Goal: Task Accomplishment & Management: Use online tool/utility

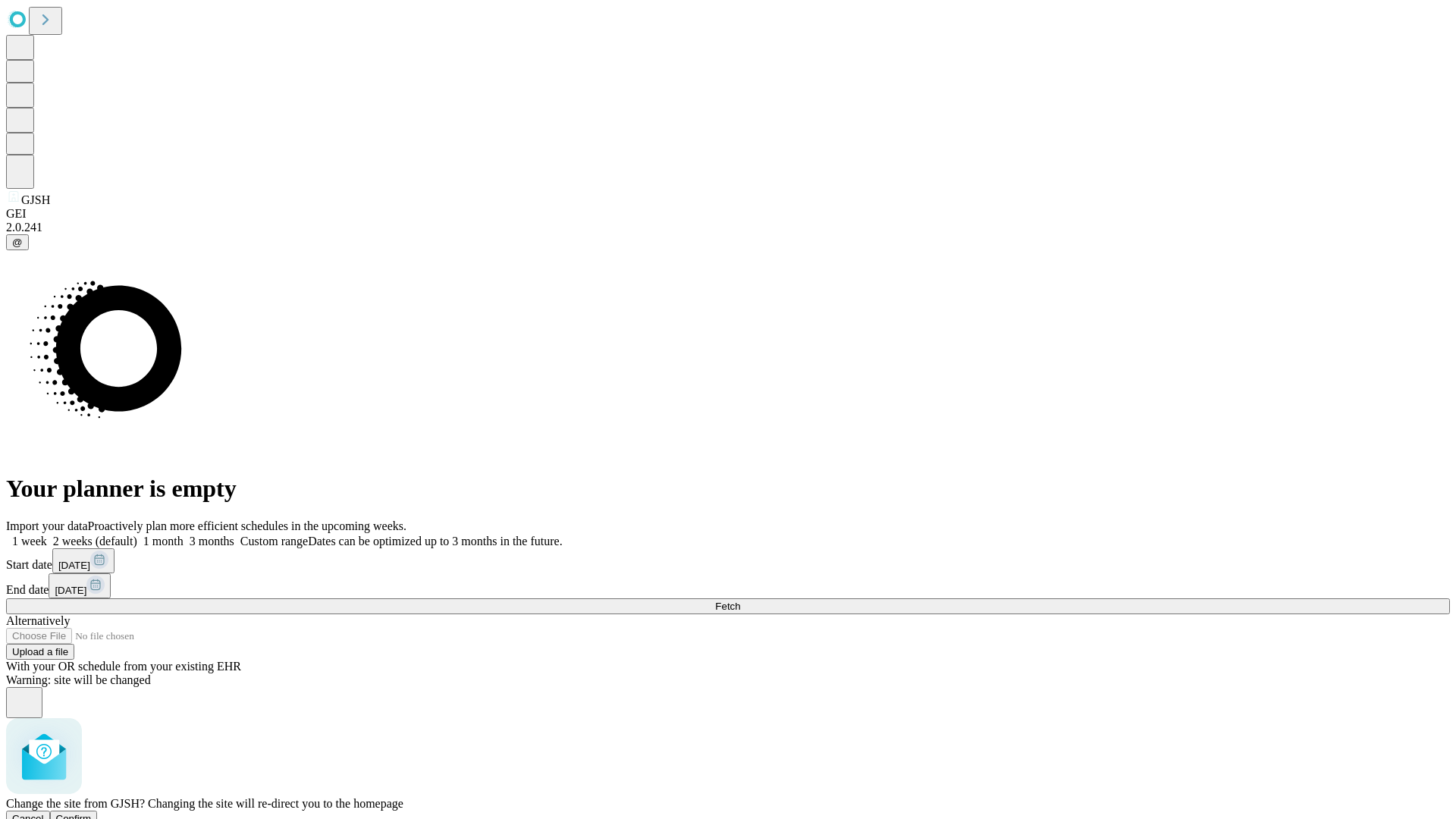
click at [92, 813] on span "Confirm" at bounding box center [74, 818] width 36 height 12
click at [183, 535] on label "1 month" at bounding box center [160, 541] width 46 height 13
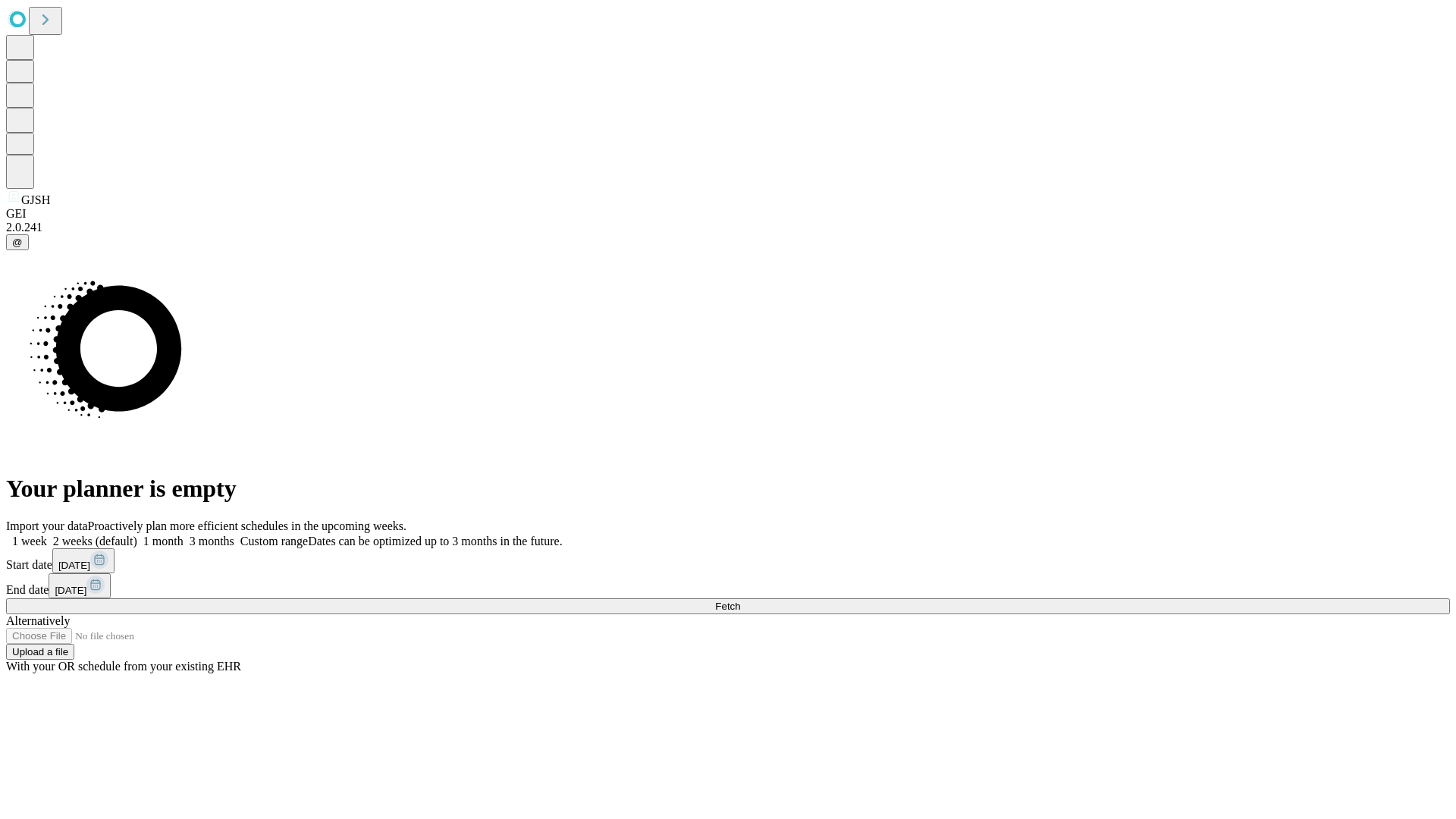
click at [740, 601] on span "Fetch" at bounding box center [727, 606] width 25 height 12
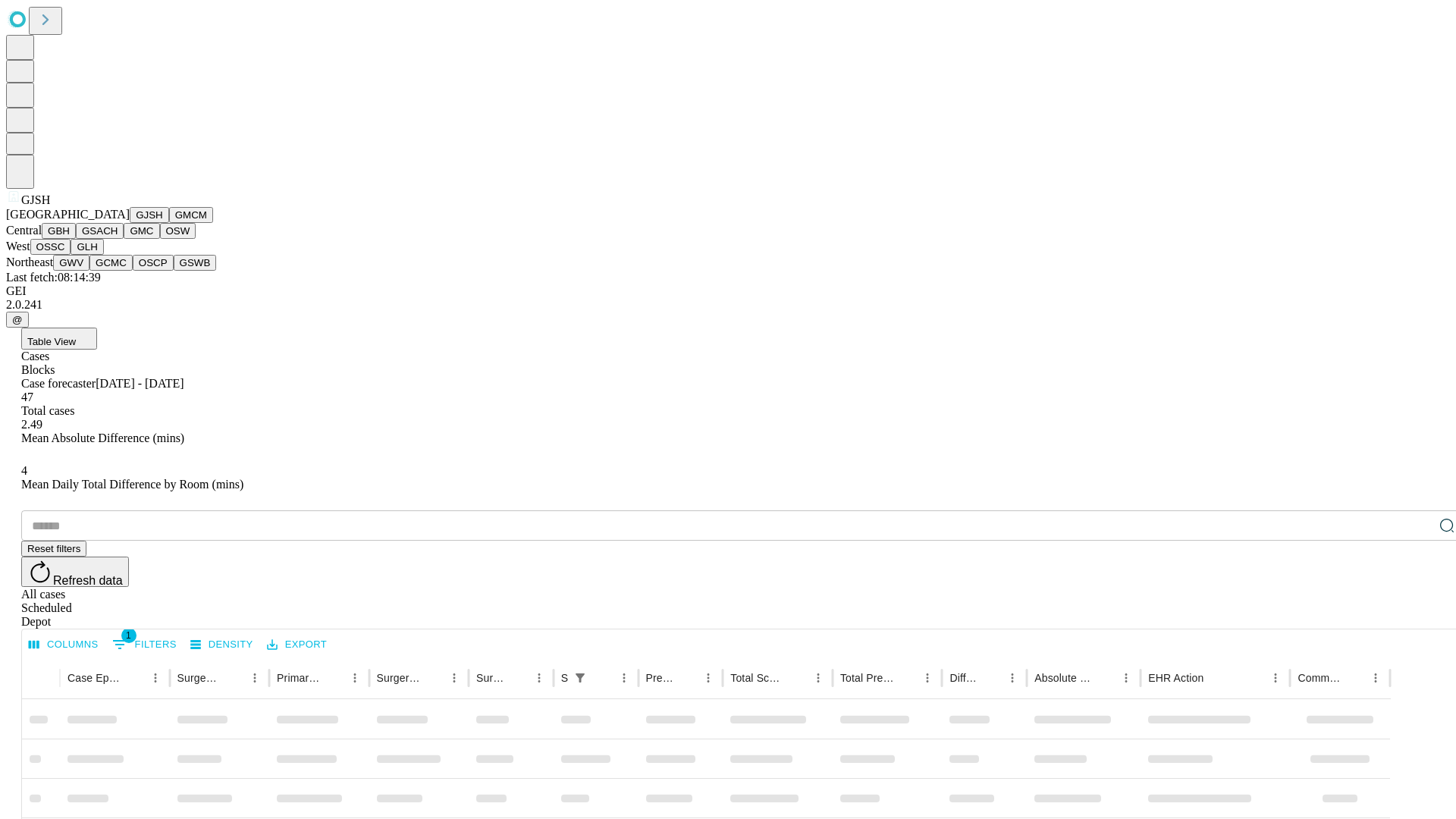
click at [169, 223] on button "GMCM" at bounding box center [191, 215] width 44 height 16
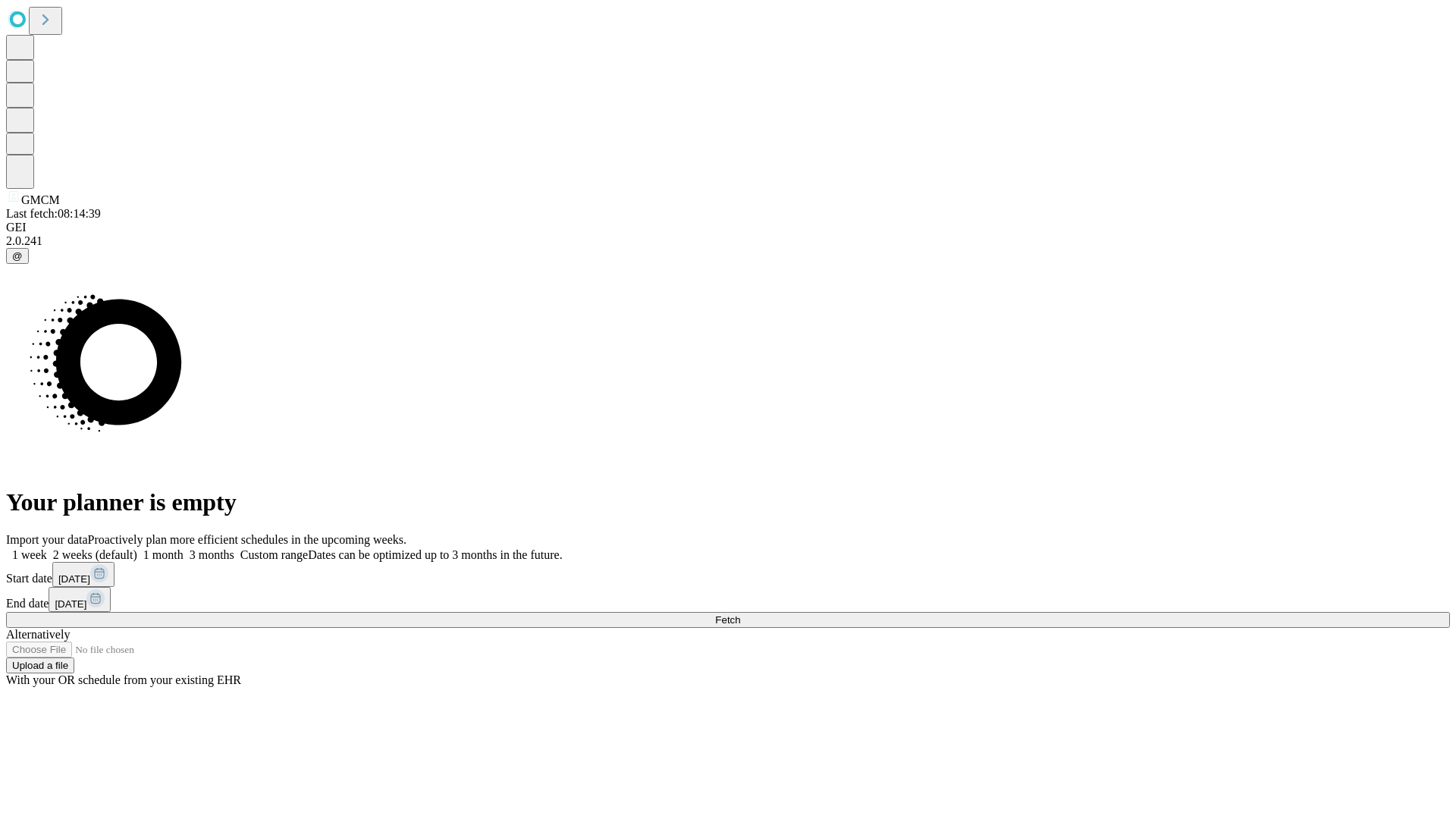
click at [183, 548] on label "1 month" at bounding box center [160, 554] width 46 height 13
click at [740, 615] on span "Fetch" at bounding box center [727, 620] width 25 height 12
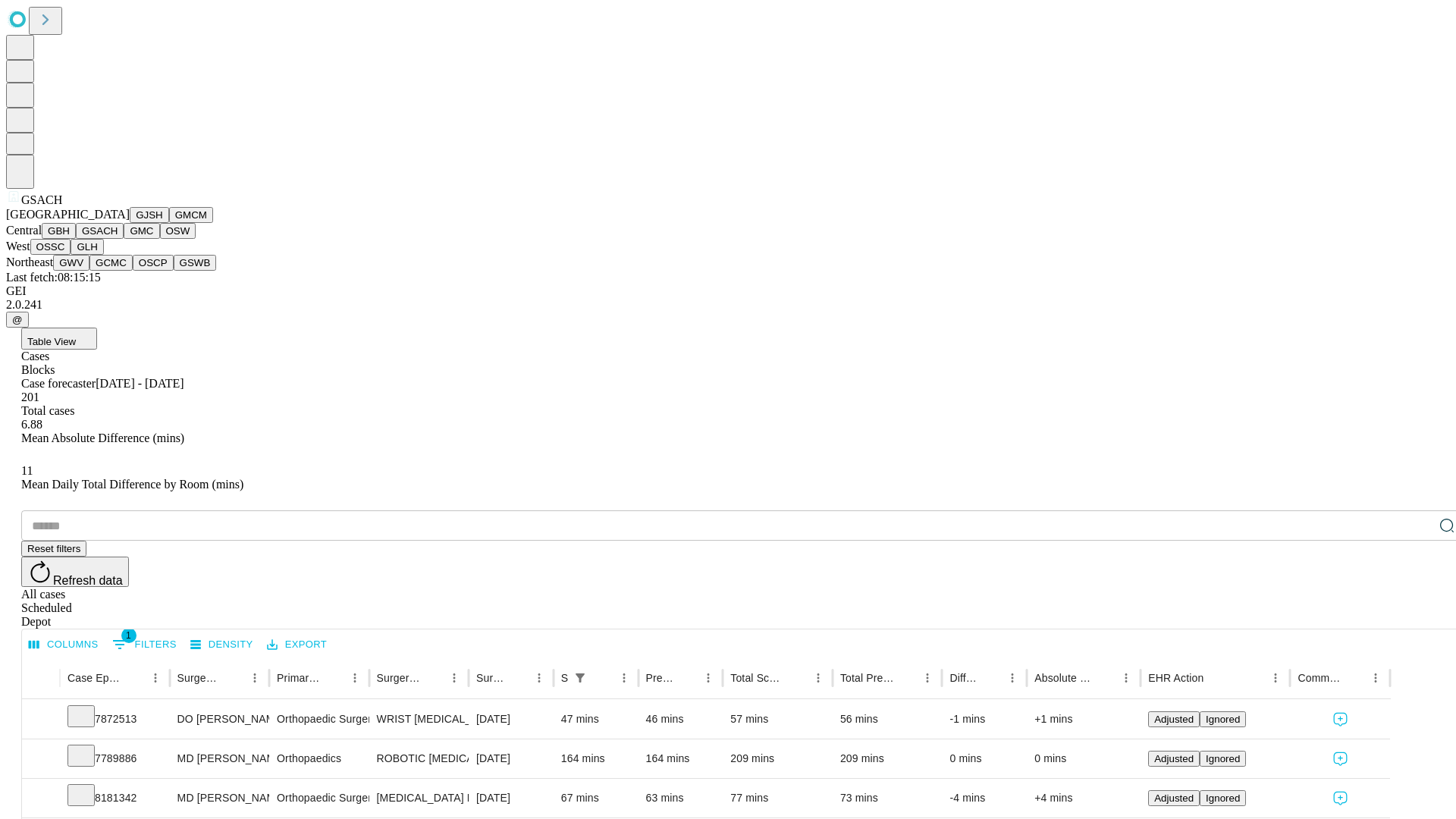
click at [124, 239] on button "GMC" at bounding box center [142, 231] width 36 height 16
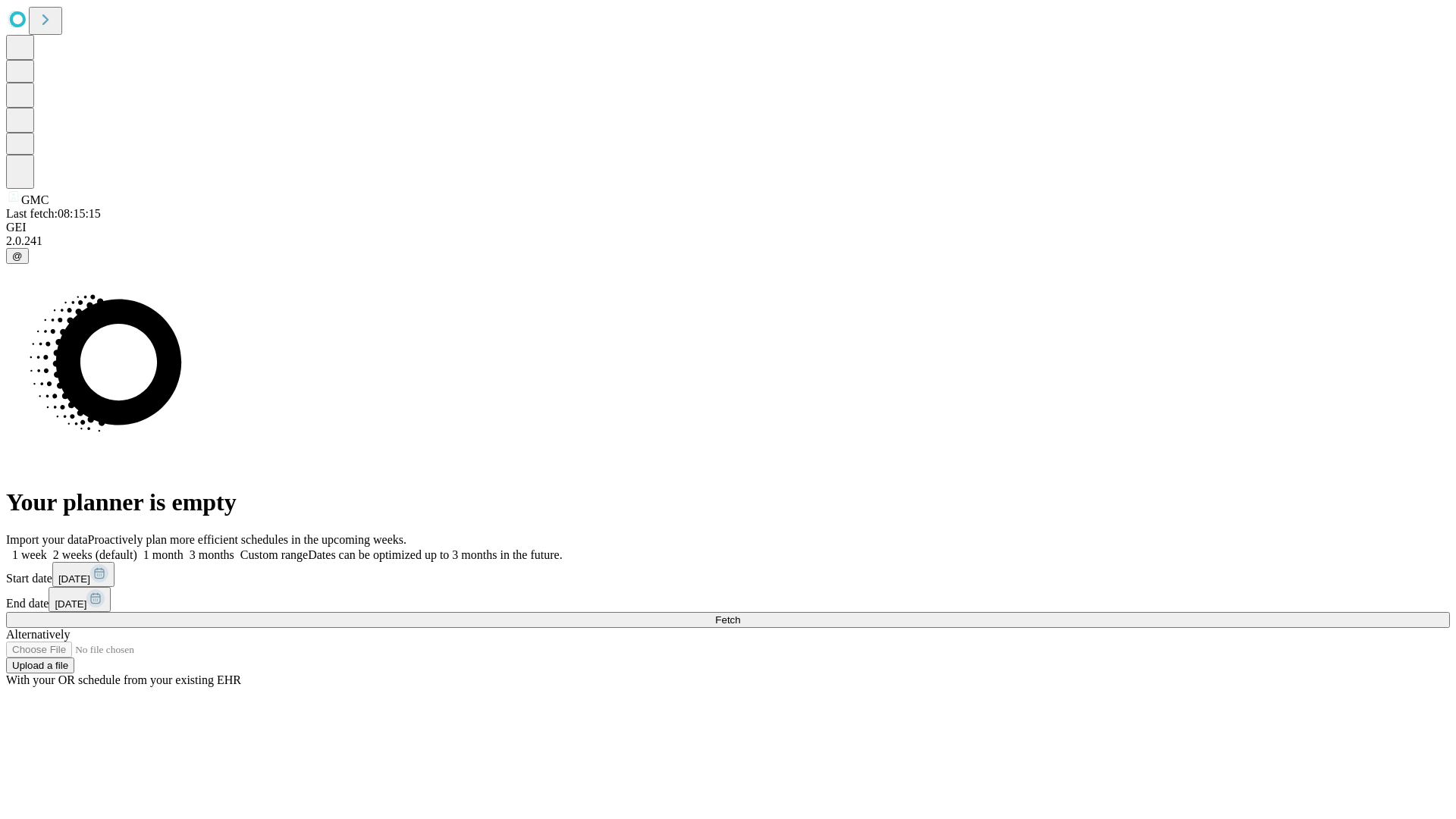
click at [183, 548] on label "1 month" at bounding box center [160, 554] width 46 height 13
click at [740, 615] on span "Fetch" at bounding box center [727, 620] width 25 height 12
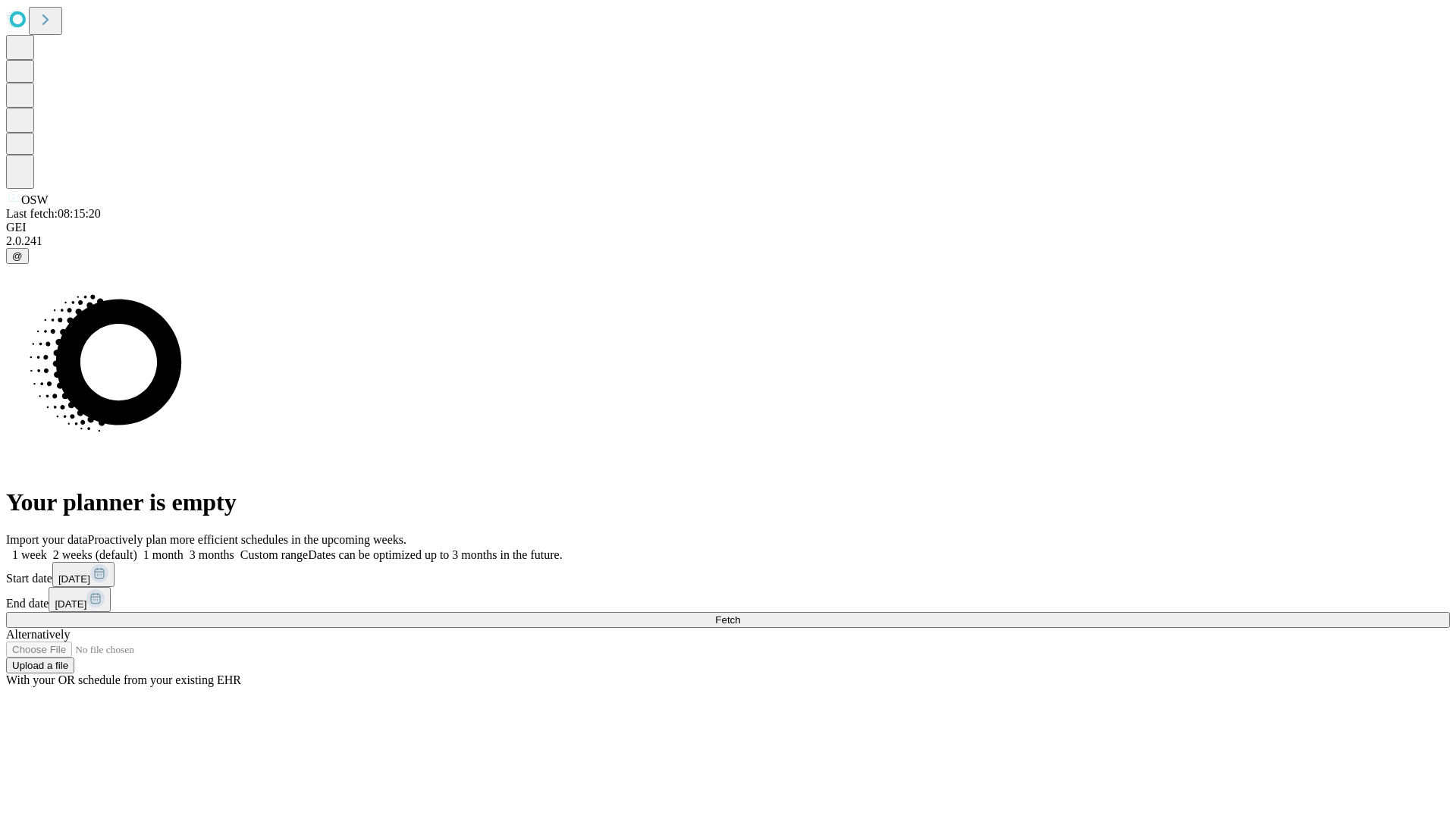
click at [183, 548] on label "1 month" at bounding box center [160, 554] width 46 height 13
click at [740, 615] on span "Fetch" at bounding box center [727, 620] width 25 height 12
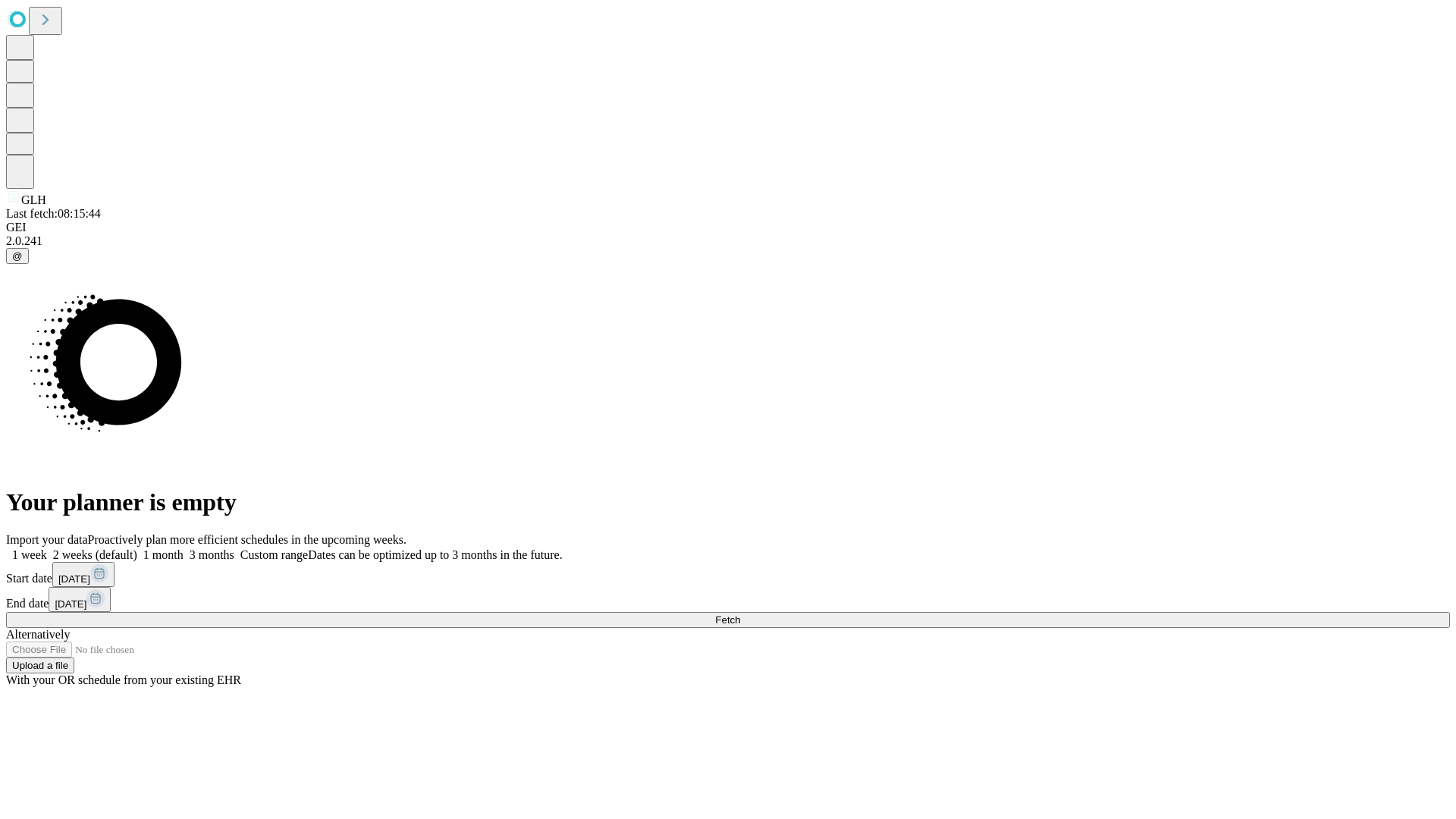
click at [183, 548] on label "1 month" at bounding box center [160, 554] width 46 height 13
click at [740, 615] on span "Fetch" at bounding box center [727, 620] width 25 height 12
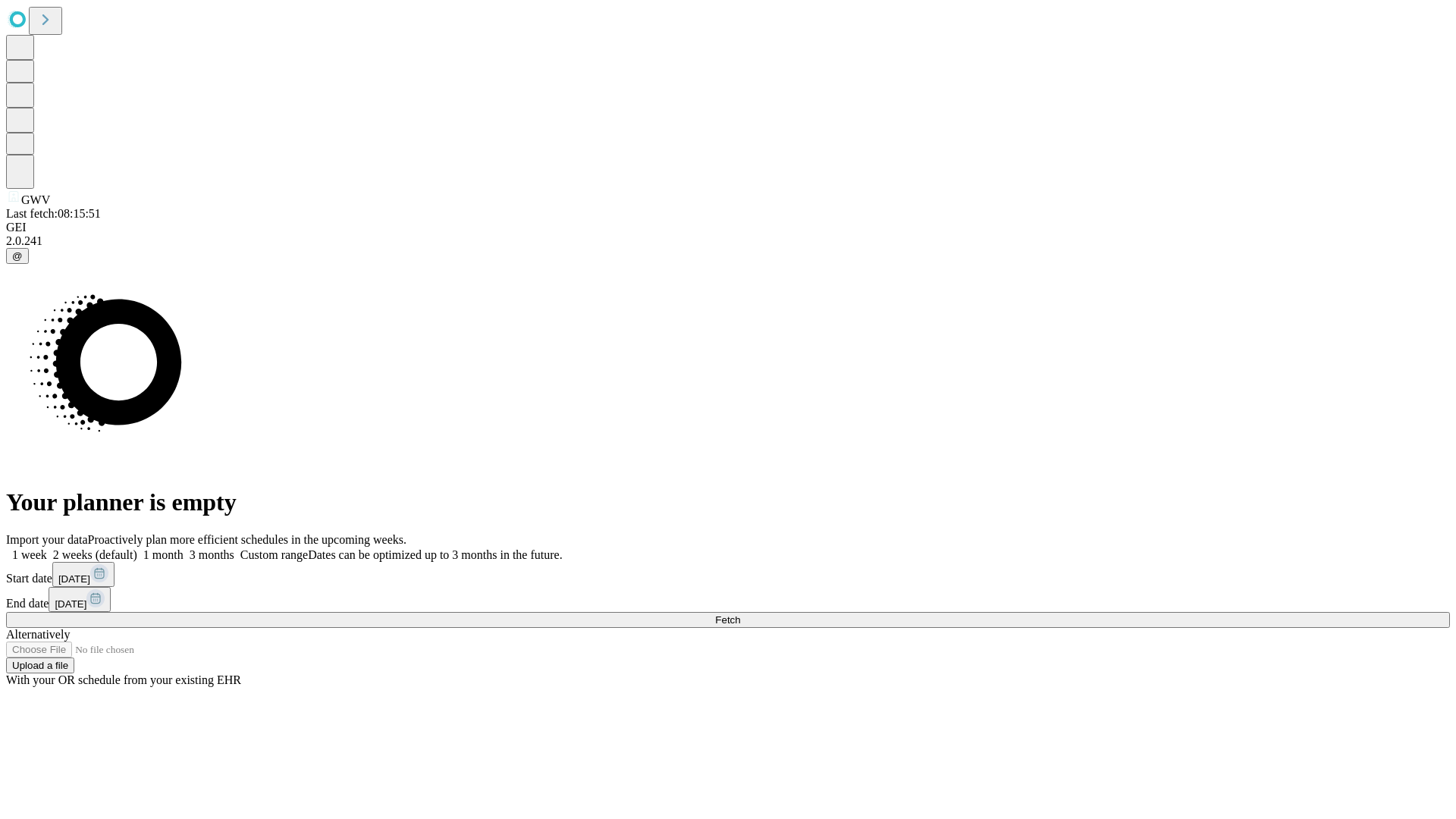
click at [183, 548] on label "1 month" at bounding box center [160, 554] width 46 height 13
click at [740, 615] on span "Fetch" at bounding box center [727, 620] width 25 height 12
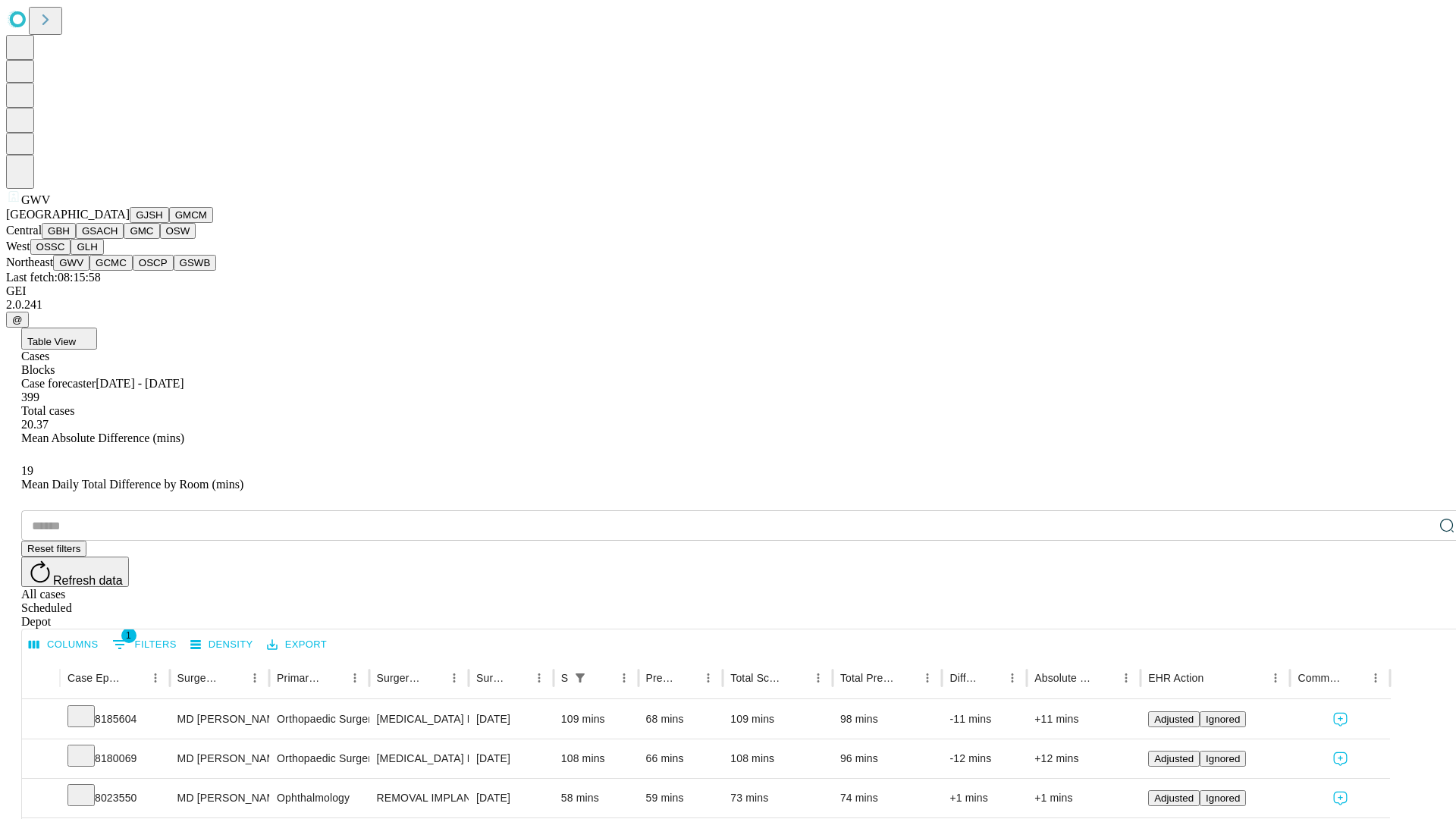
click at [117, 271] on button "GCMC" at bounding box center [110, 262] width 43 height 16
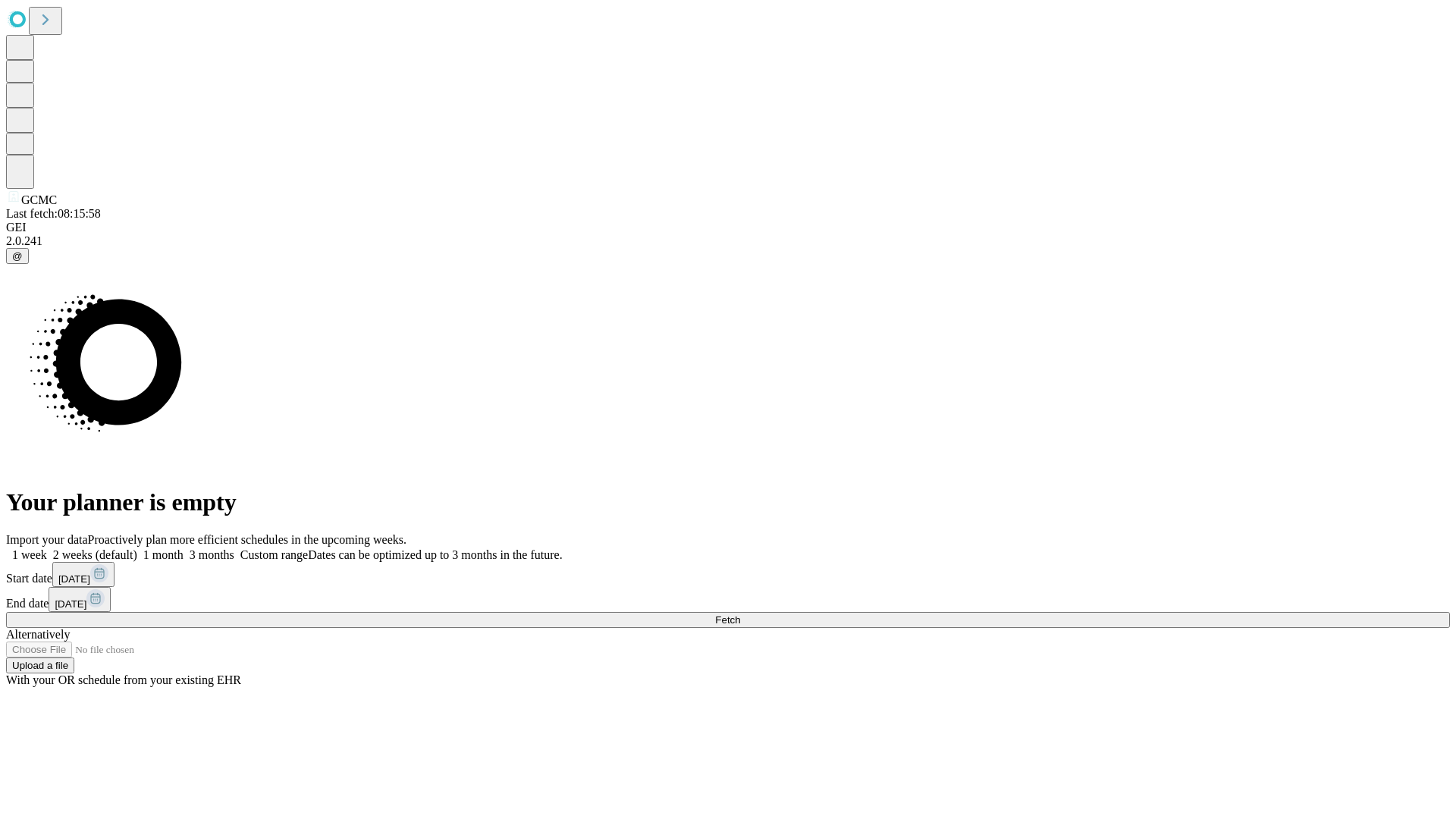
click at [183, 548] on label "1 month" at bounding box center [160, 554] width 46 height 13
click at [740, 615] on span "Fetch" at bounding box center [727, 620] width 25 height 12
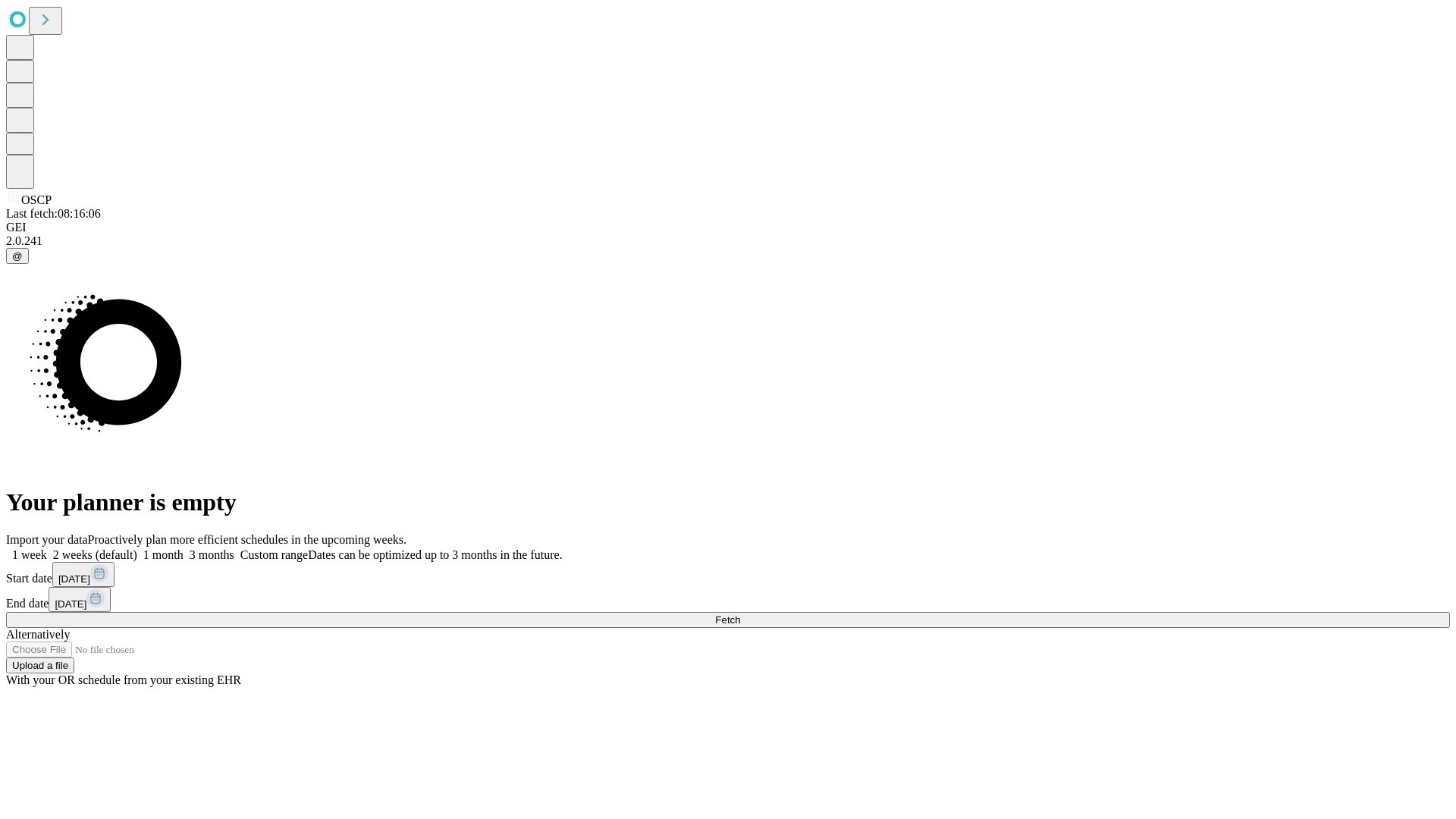
click at [183, 548] on label "1 month" at bounding box center [160, 554] width 46 height 13
click at [740, 615] on span "Fetch" at bounding box center [727, 620] width 25 height 12
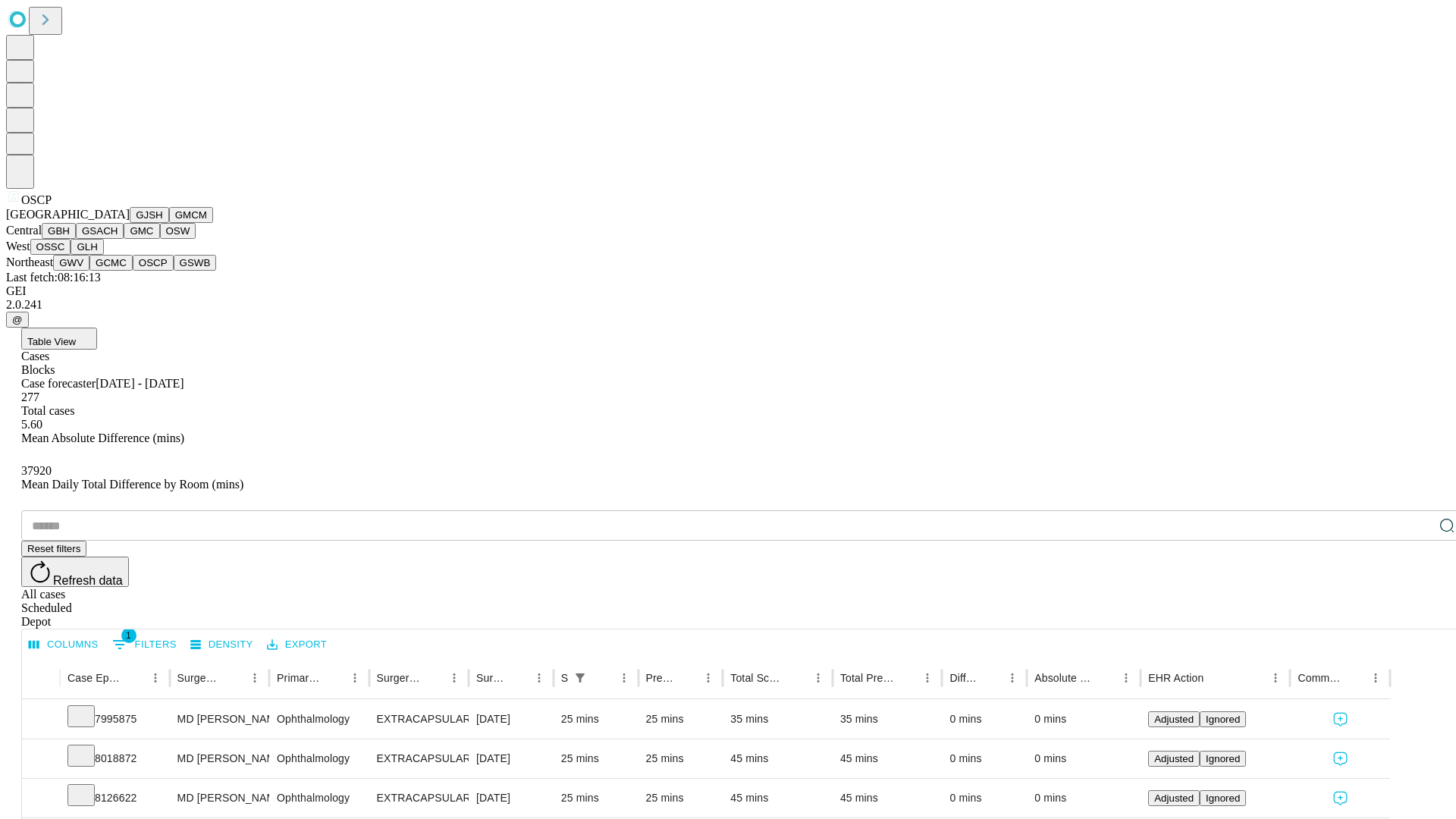
click at [174, 271] on button "GSWB" at bounding box center [195, 262] width 43 height 16
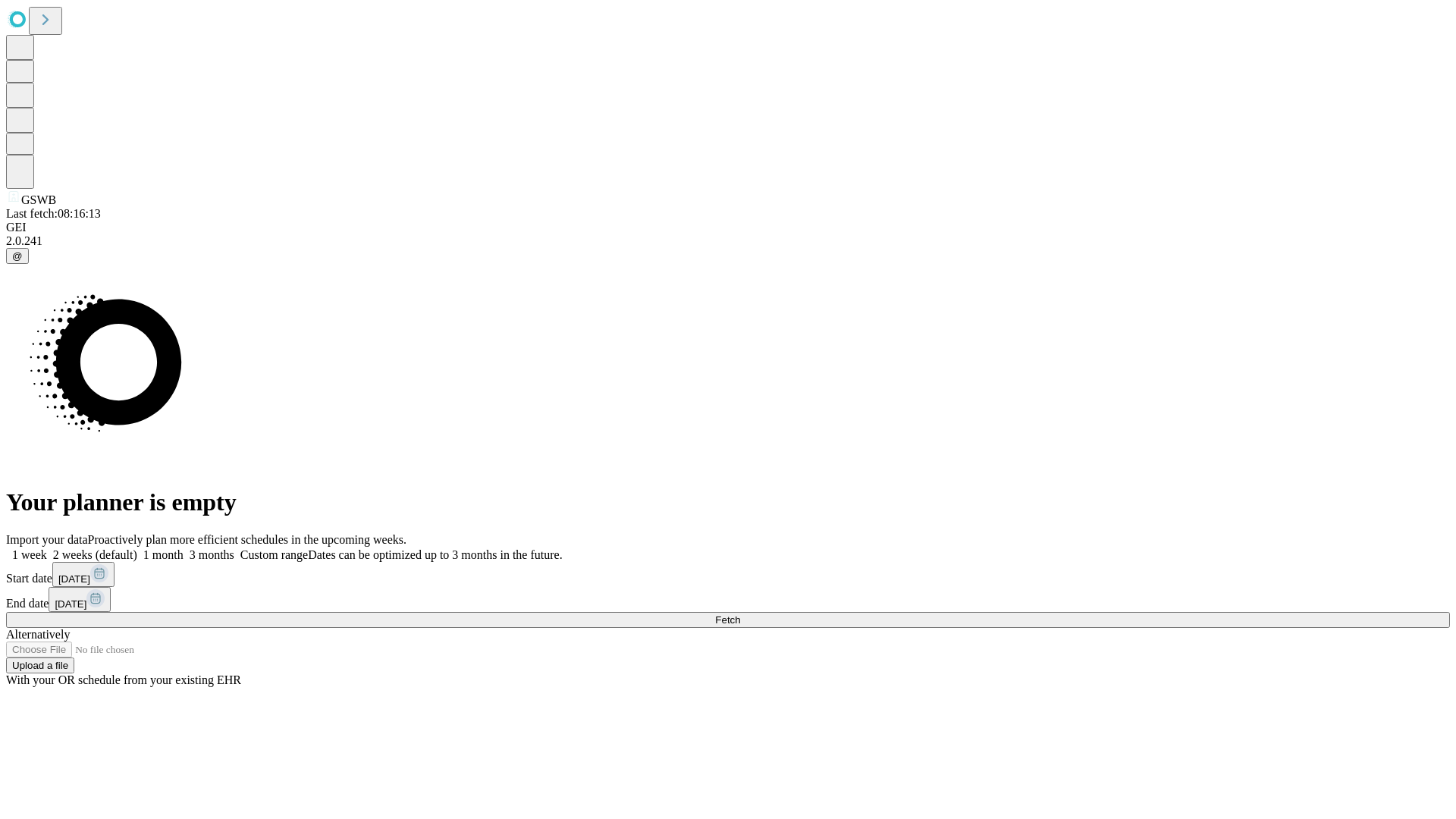
click at [183, 548] on label "1 month" at bounding box center [160, 554] width 46 height 13
click at [740, 615] on span "Fetch" at bounding box center [727, 620] width 25 height 12
